Goal: Communication & Community: Answer question/provide support

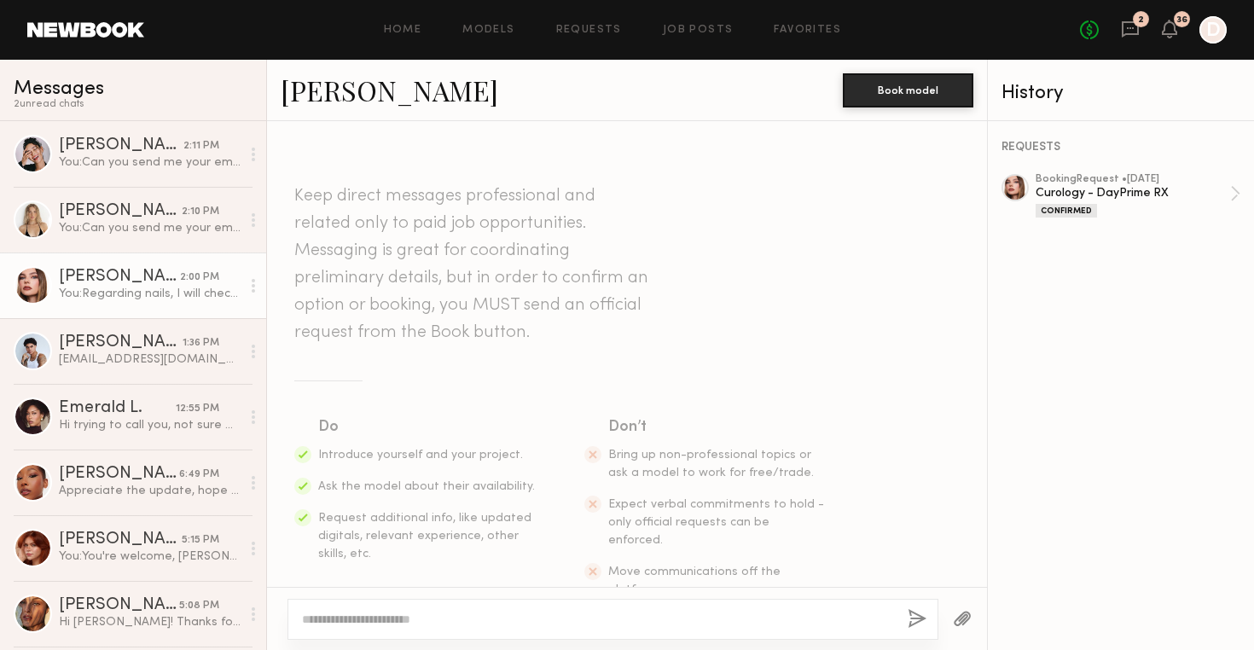
scroll to position [2834, 0]
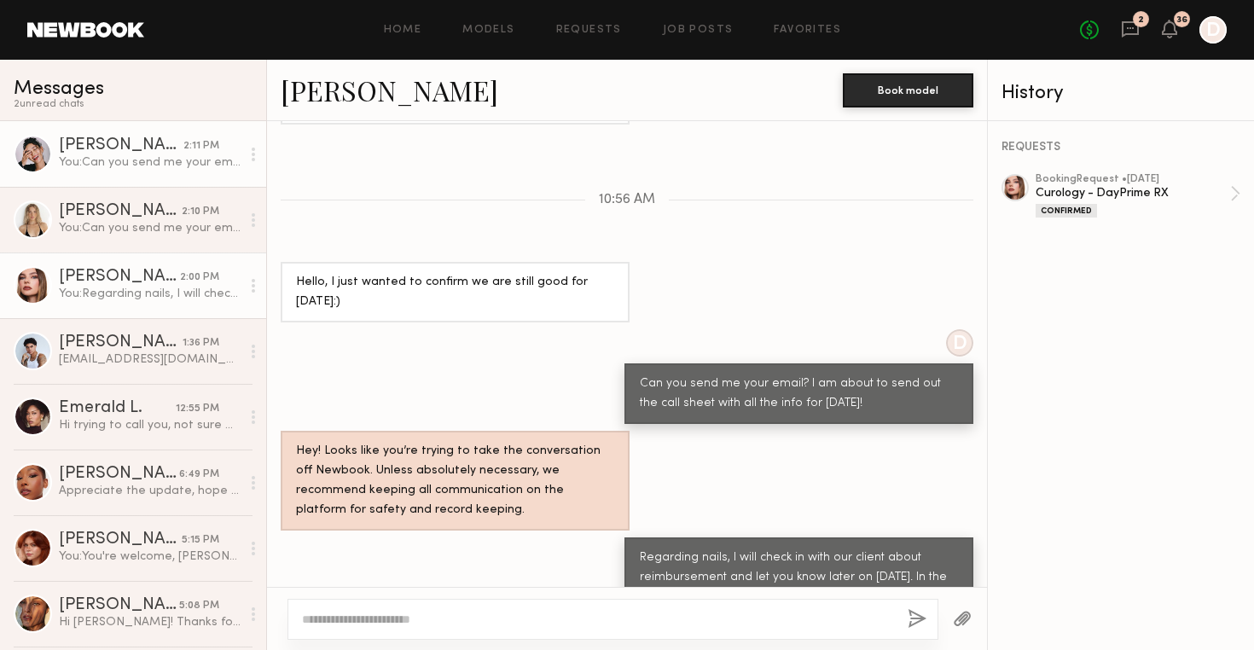
click at [155, 171] on link "[PERSON_NAME] 2:11 PM You: Can you send me your email? I am about to send out t…" at bounding box center [133, 154] width 266 height 66
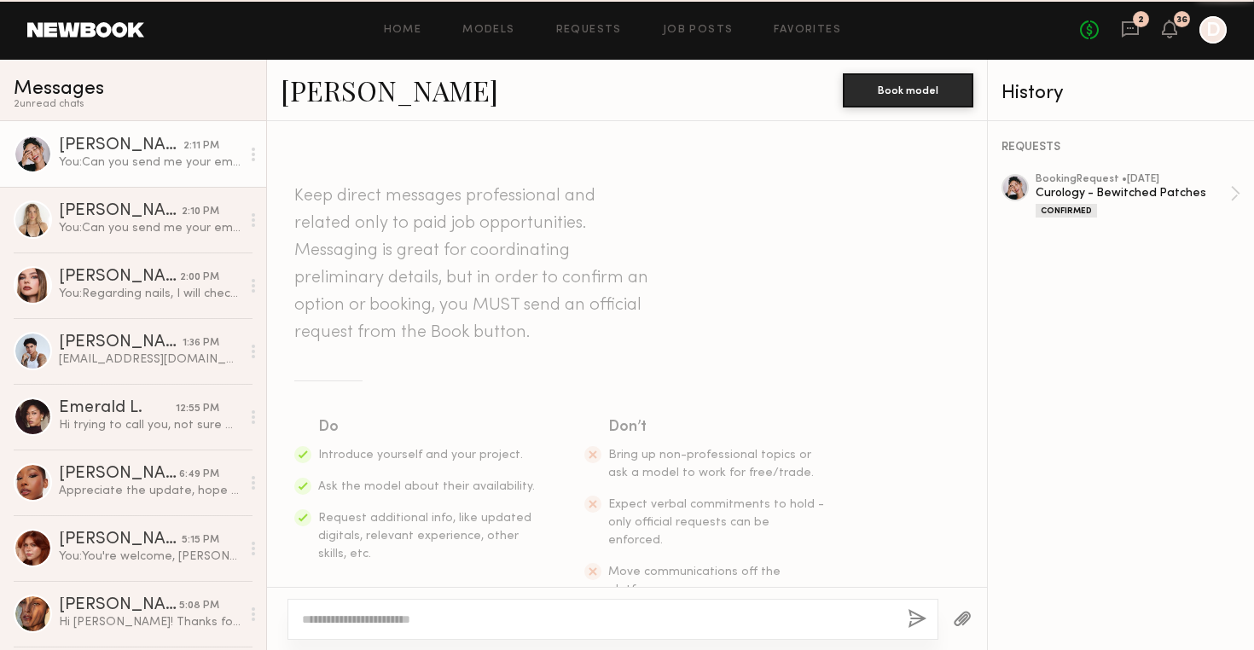
scroll to position [2833, 0]
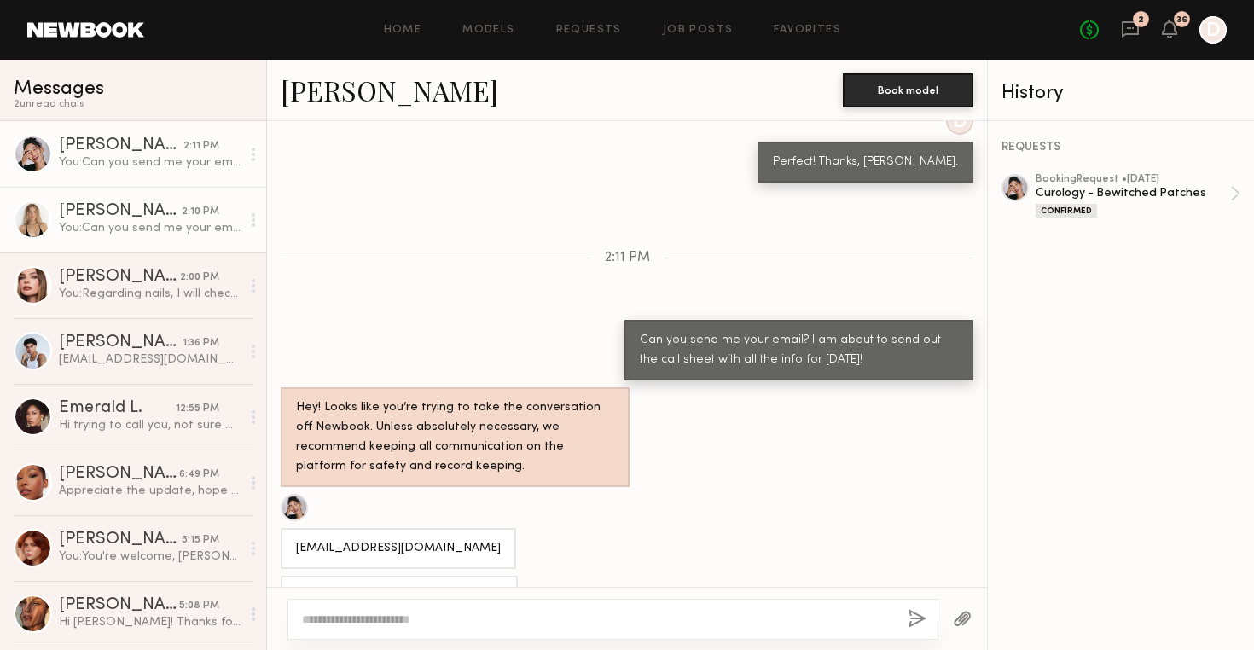
click at [121, 203] on div "[PERSON_NAME]" at bounding box center [120, 211] width 123 height 17
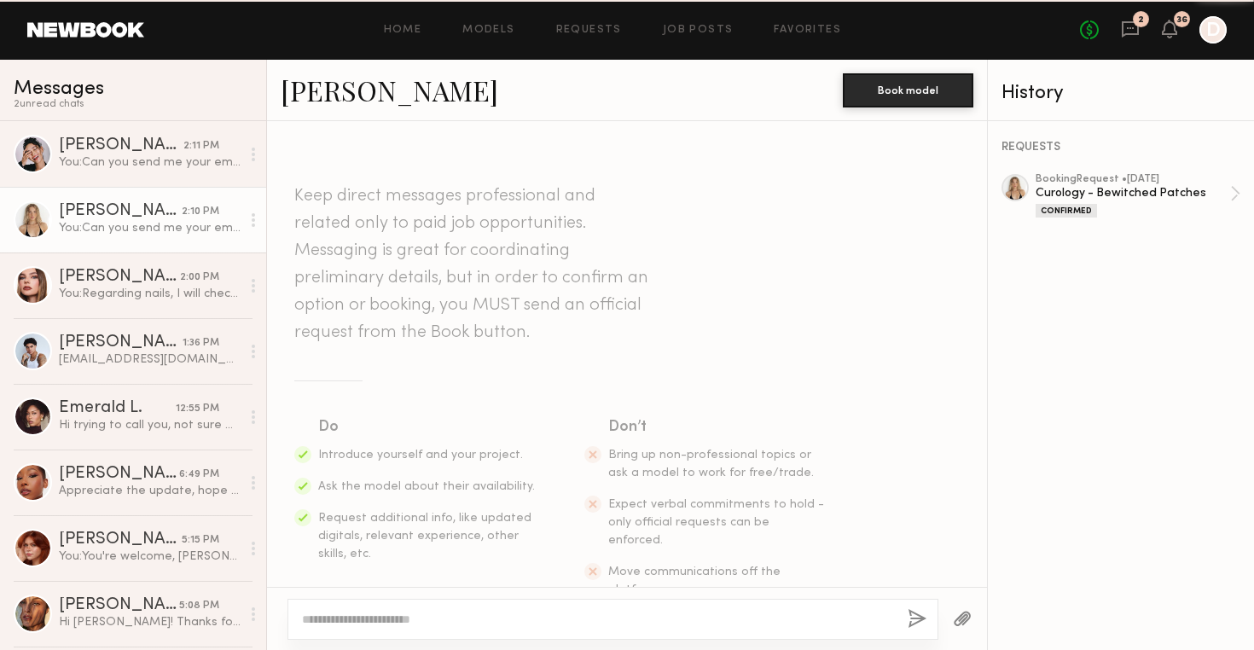
scroll to position [1685, 0]
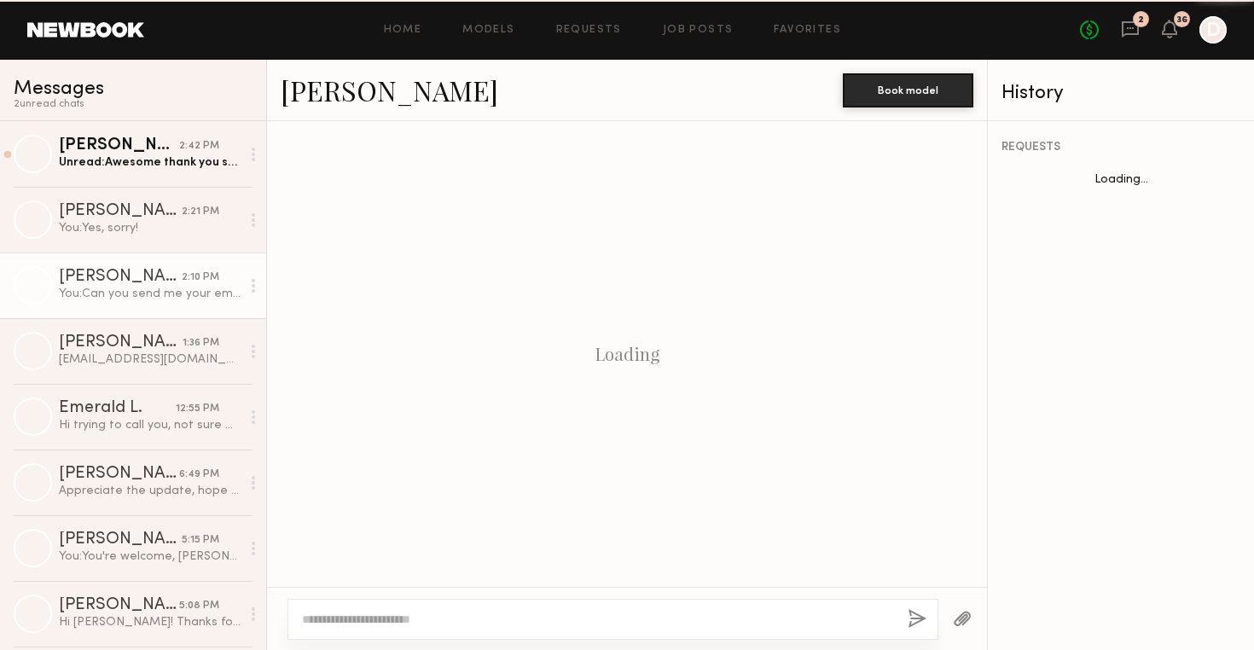
scroll to position [1685, 0]
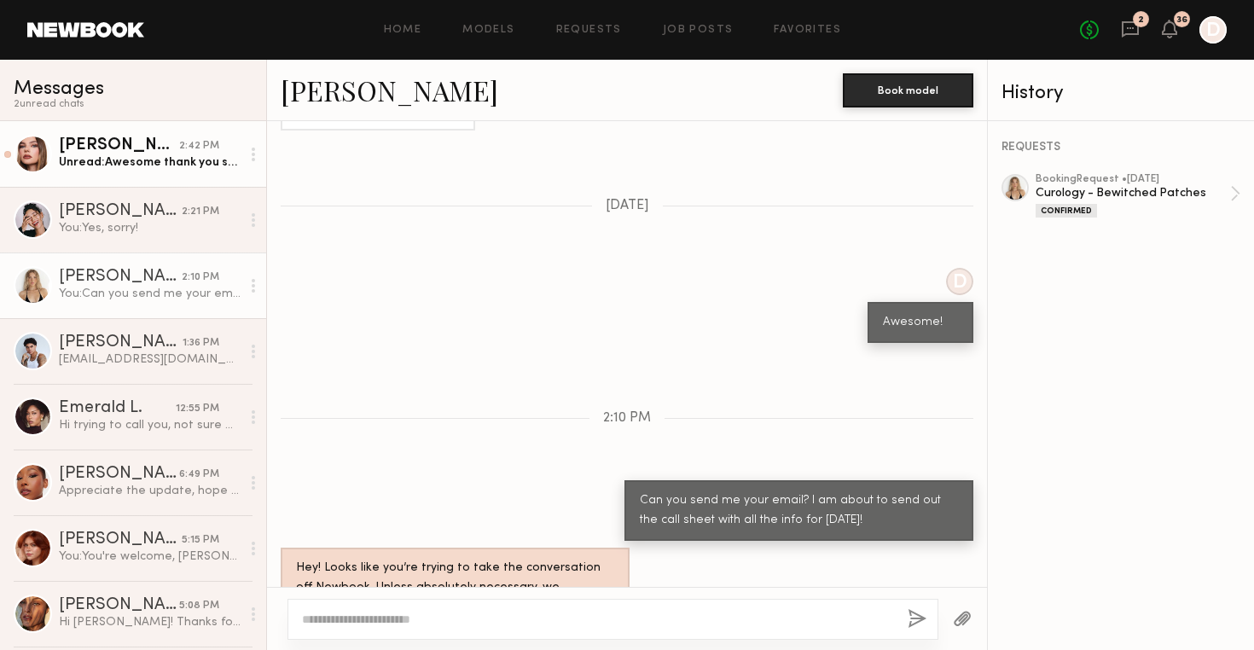
click at [132, 171] on link "Grace W. 2:42 PM Unread: Awesome thank you so much! My email is Grace.williams3…" at bounding box center [133, 154] width 266 height 66
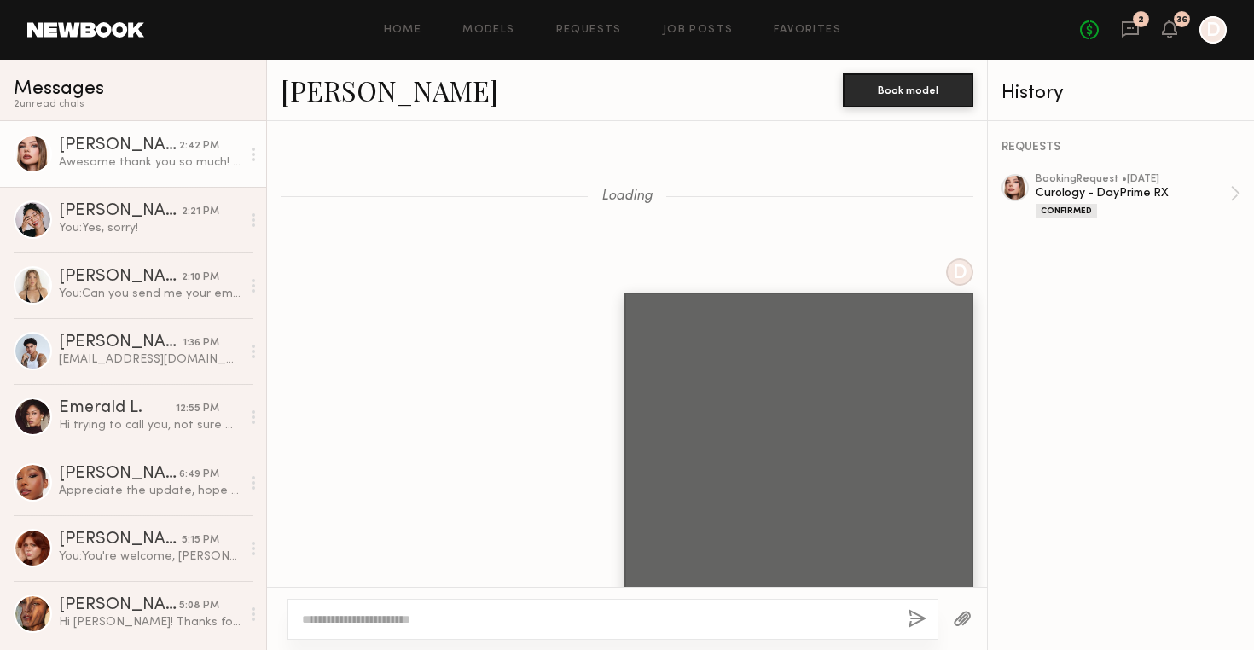
scroll to position [1485, 0]
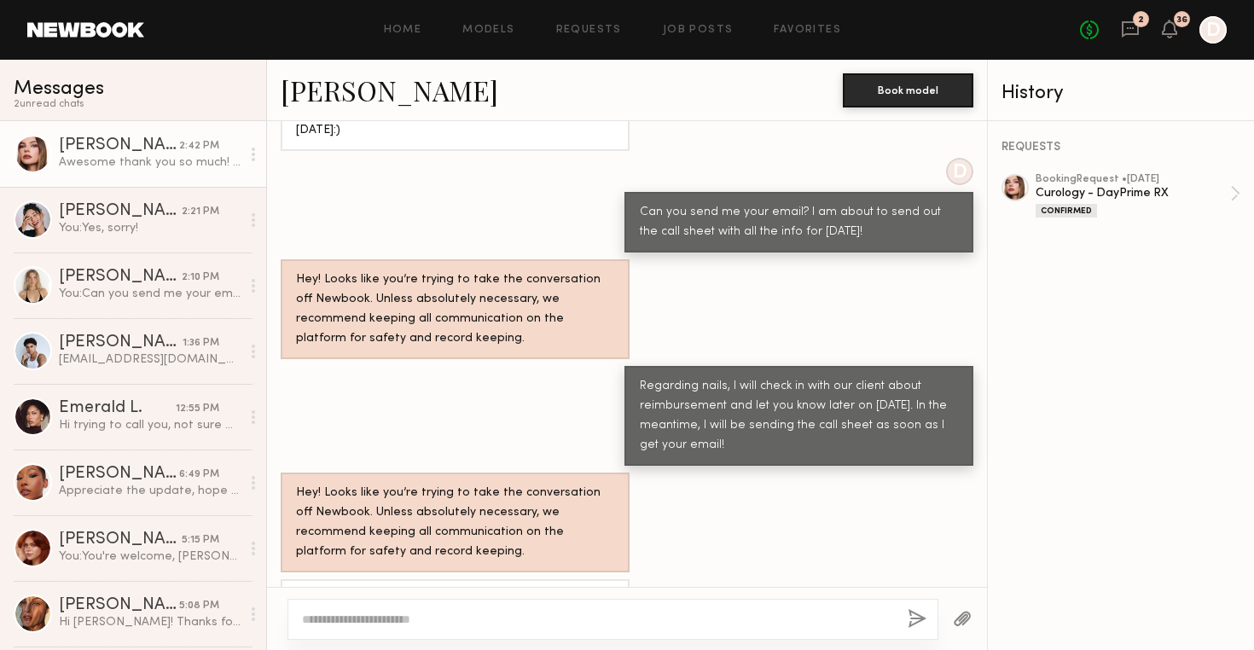
drag, startPoint x: 467, startPoint y: 559, endPoint x: 284, endPoint y: 555, distance: 182.6
click at [284, 579] on div "Awesome thank you so much! My email is [EMAIL_ADDRESS][DOMAIN_NAME]" at bounding box center [455, 609] width 349 height 61
copy div "Grace.williams350@gmail.com"
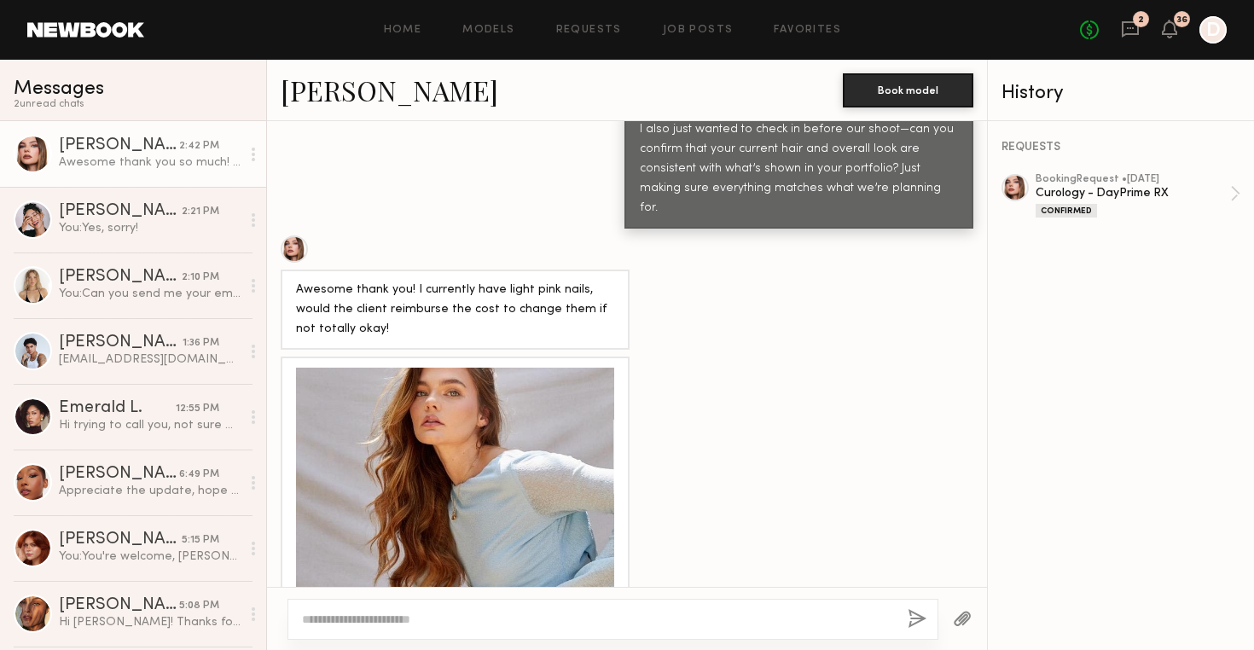
scroll to position [2410, 0]
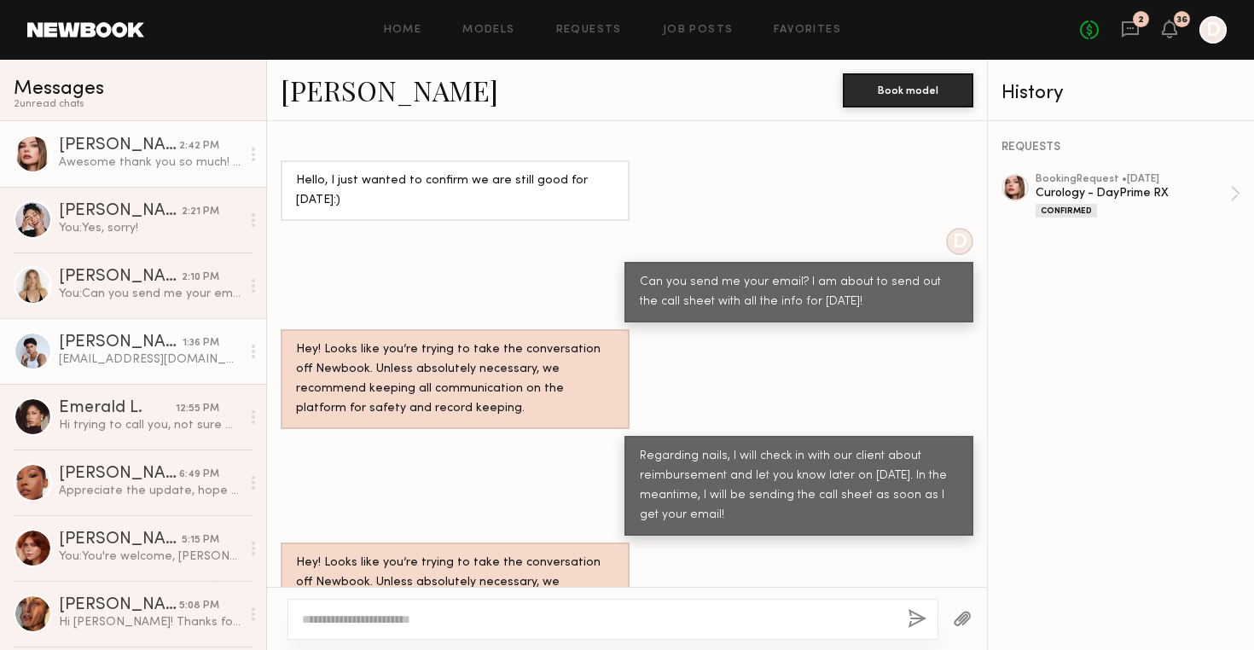
click at [136, 353] on div "[EMAIL_ADDRESS][DOMAIN_NAME]" at bounding box center [150, 359] width 182 height 16
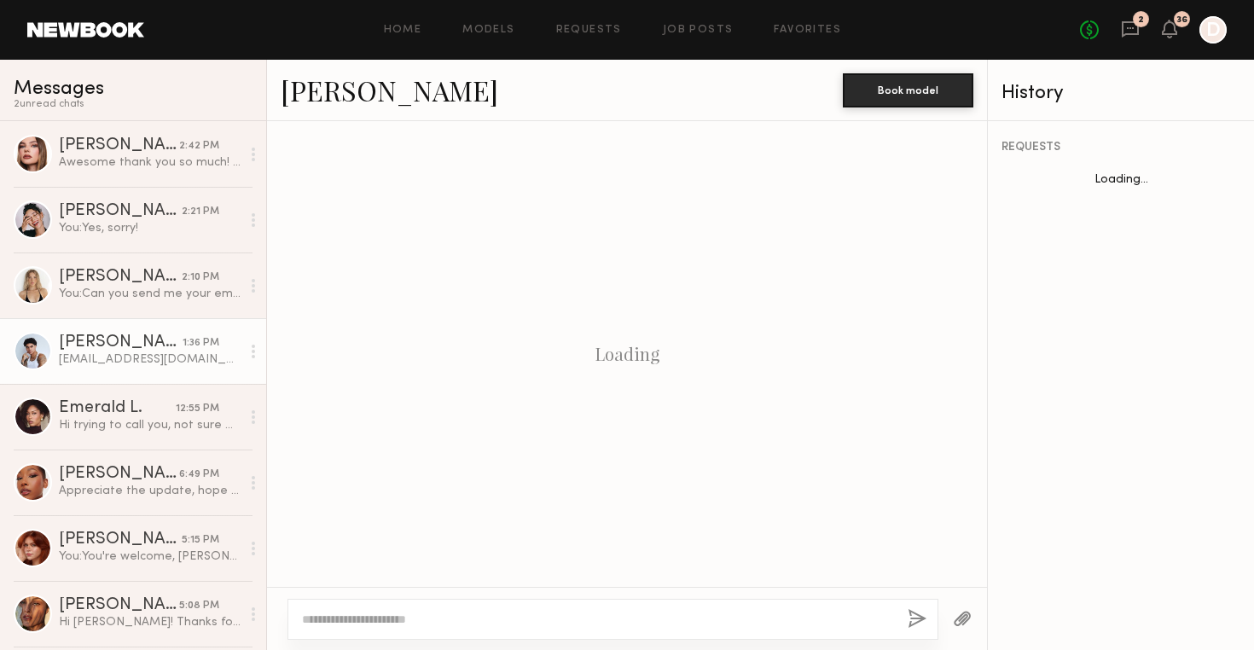
scroll to position [1080, 0]
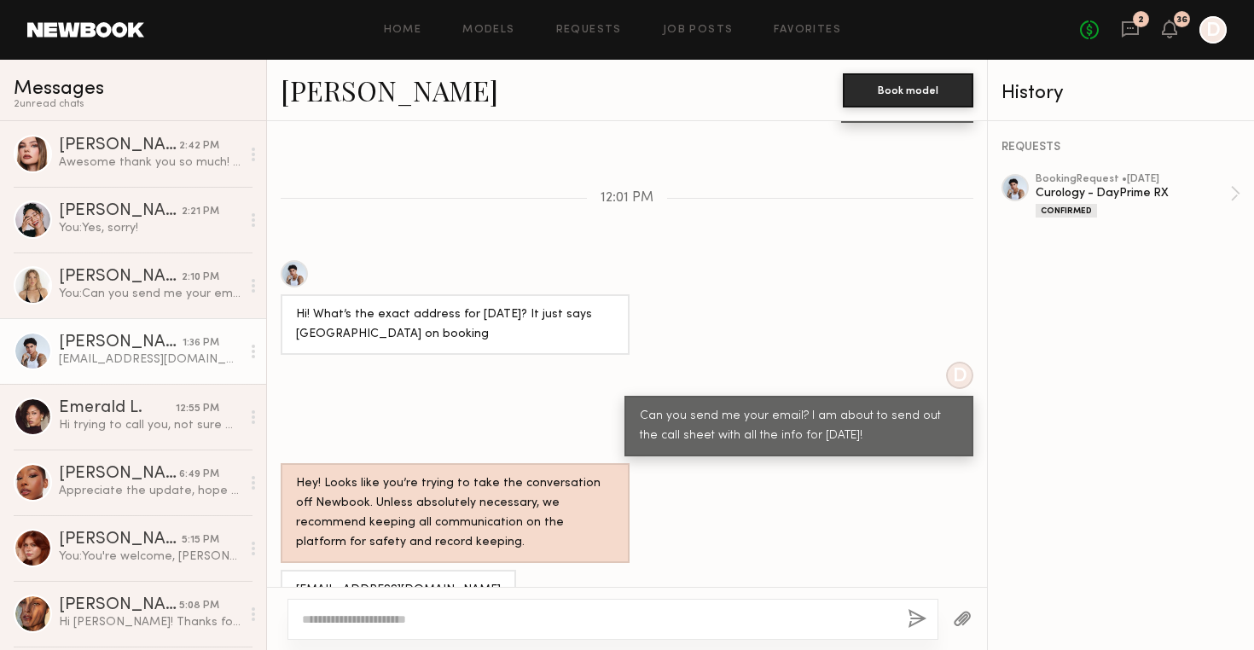
click at [374, 618] on textarea at bounding box center [598, 619] width 592 height 17
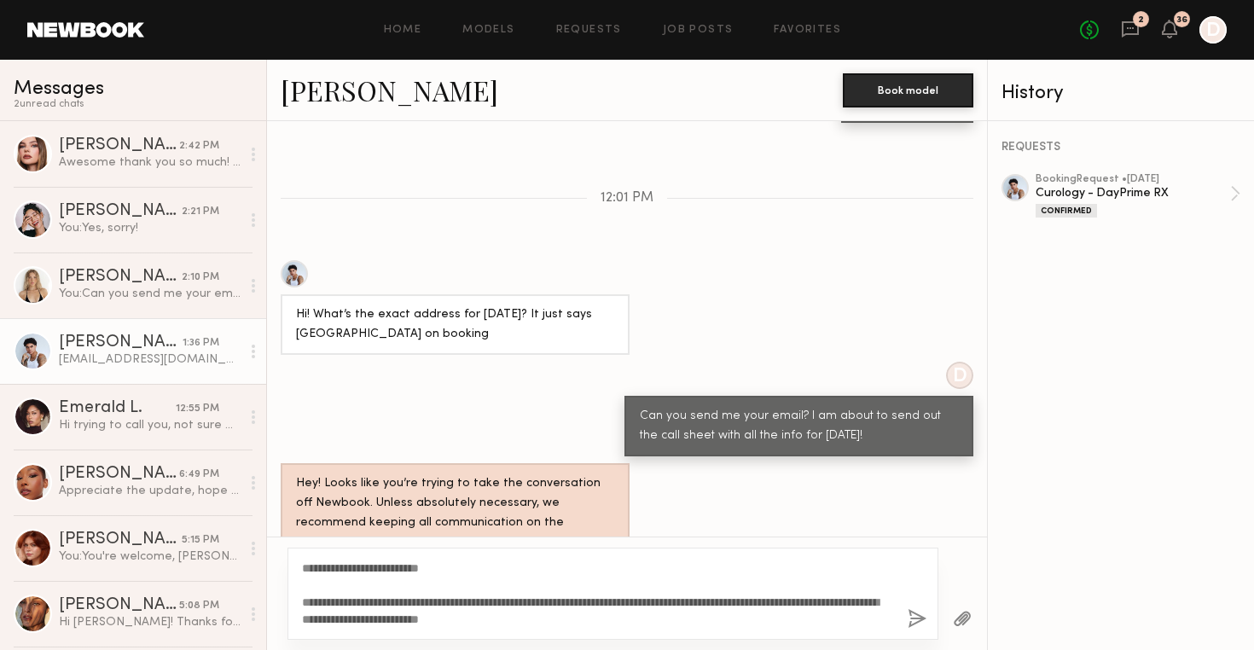
type textarea "**********"
click at [911, 617] on button "button" at bounding box center [917, 619] width 19 height 21
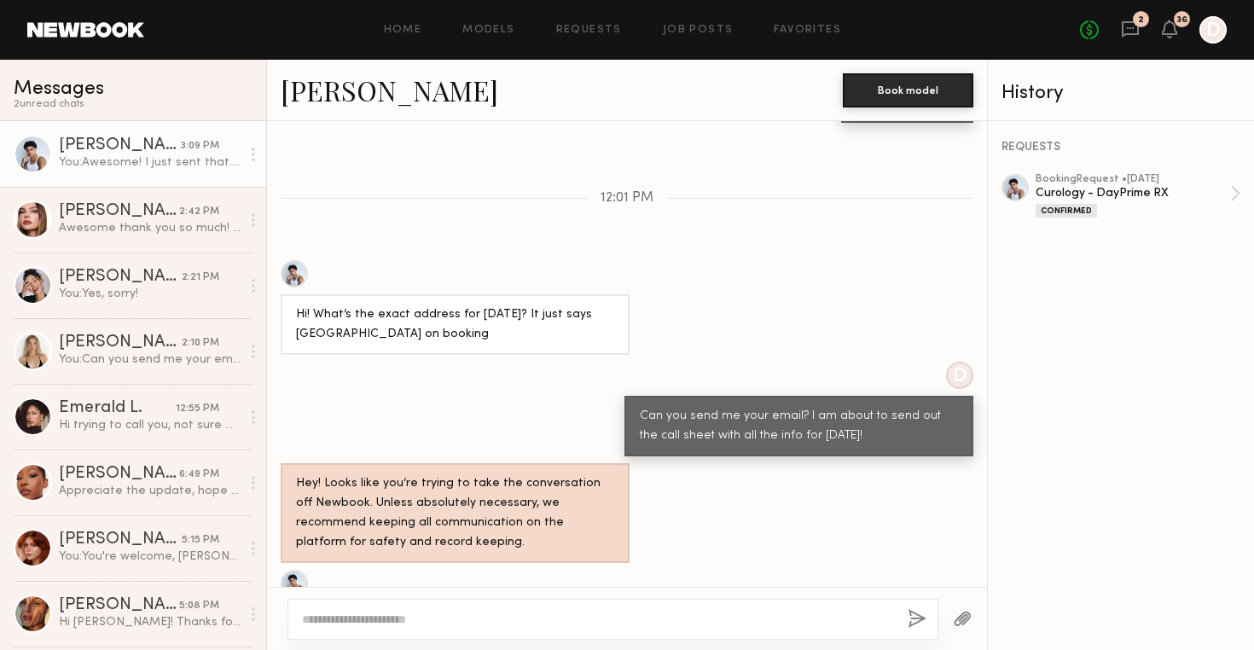
scroll to position [1366, 0]
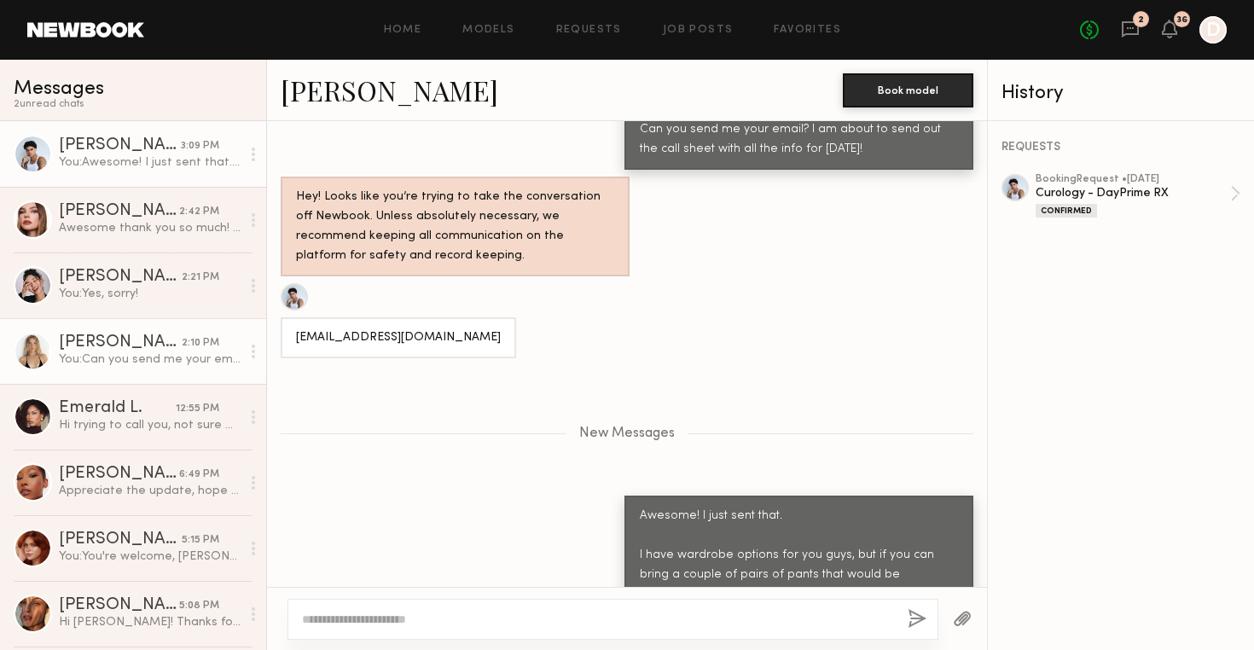
click at [112, 367] on div "You: Can you send me your email? I am about to send out the call sheet with all…" at bounding box center [150, 359] width 182 height 16
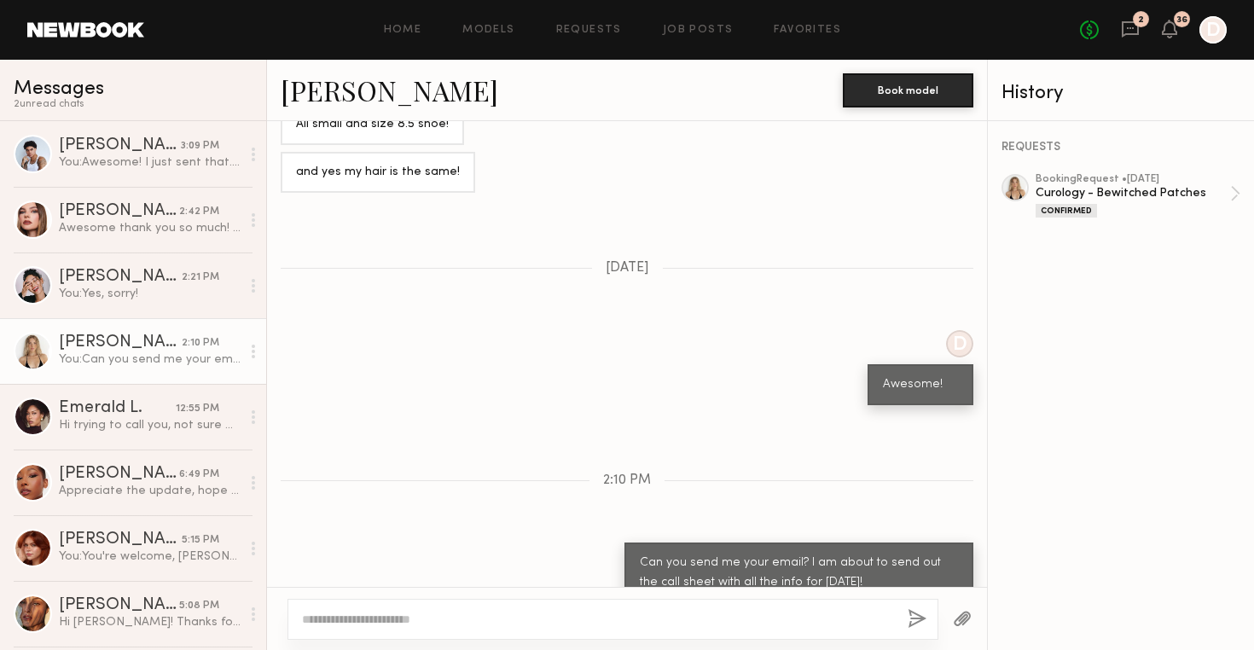
scroll to position [1685, 0]
